Goal: Task Accomplishment & Management: Manage account settings

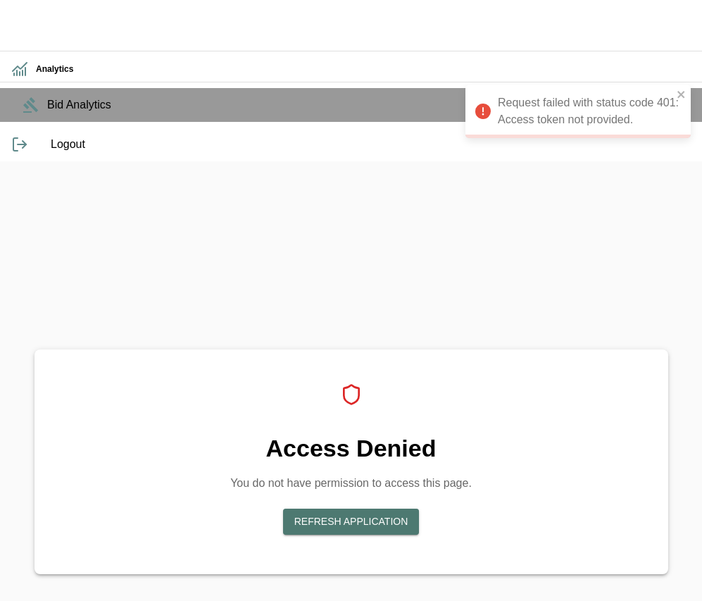
click at [420, 509] on button "Refresh Application" at bounding box center [351, 522] width 137 height 26
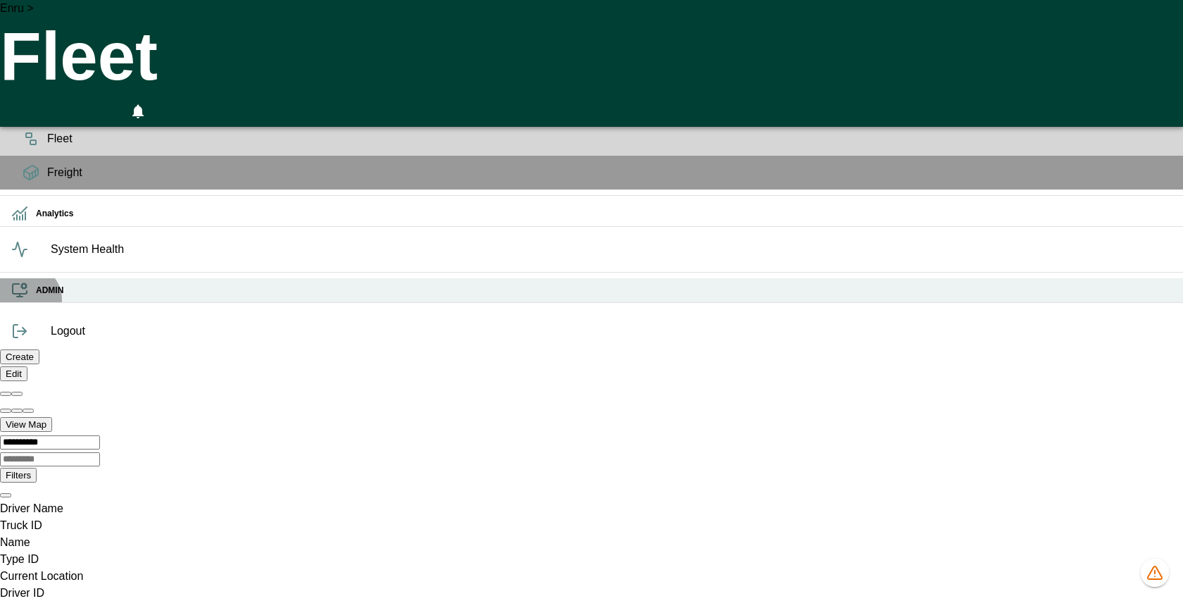
click at [27, 299] on icon at bounding box center [19, 290] width 17 height 17
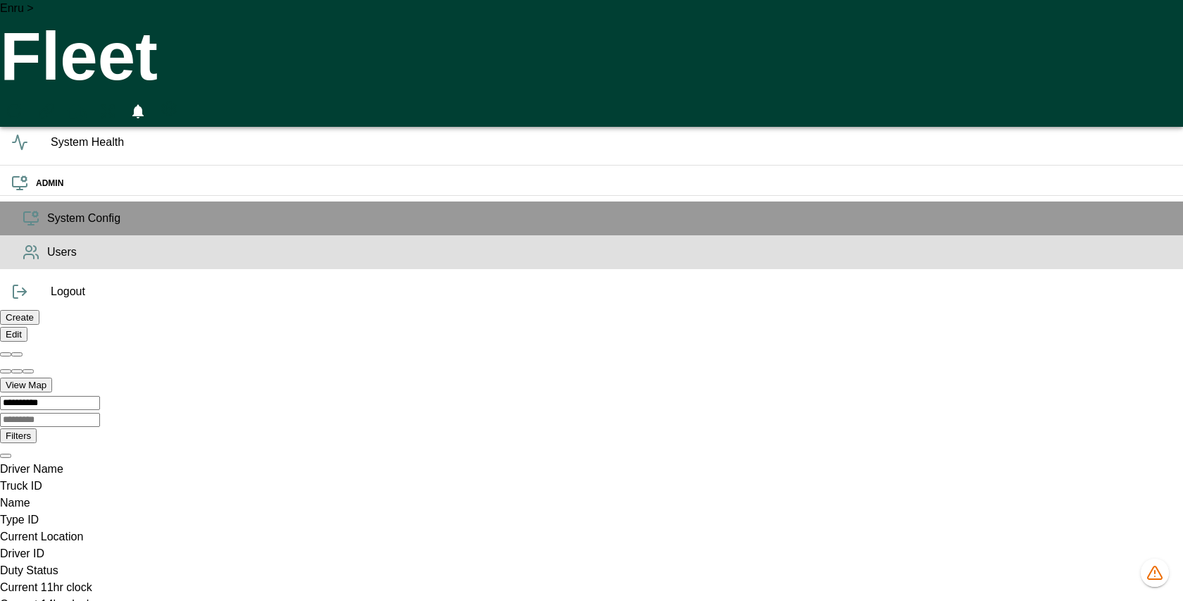
click at [26, 269] on div "Users" at bounding box center [591, 252] width 1183 height 34
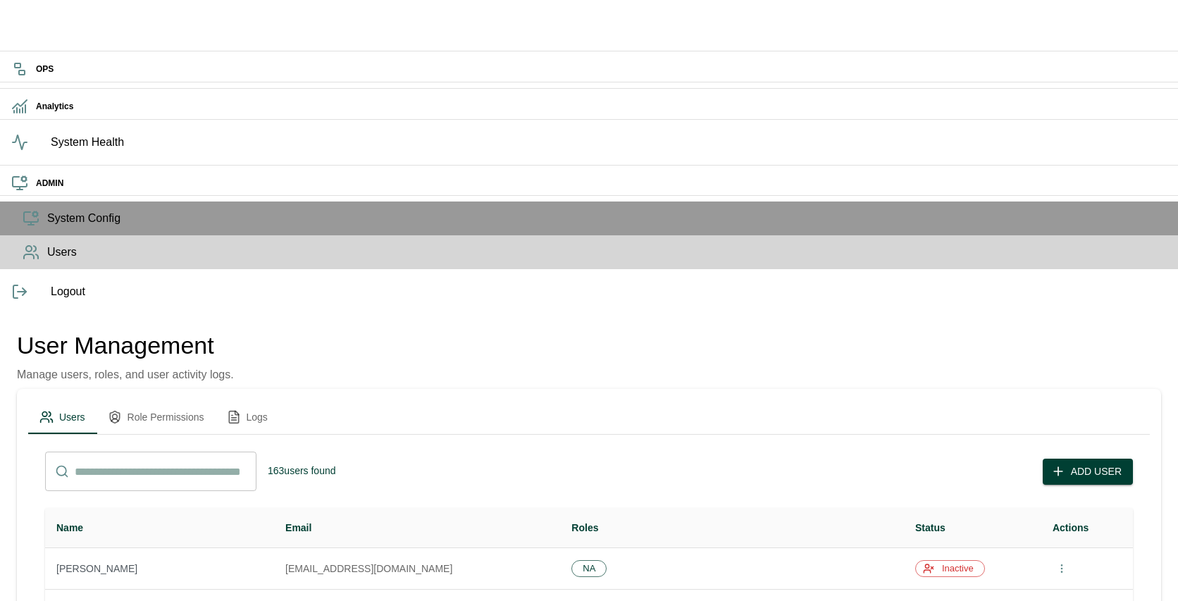
click at [195, 400] on button "Role Permissions" at bounding box center [156, 417] width 119 height 34
